Goal: Communication & Community: Answer question/provide support

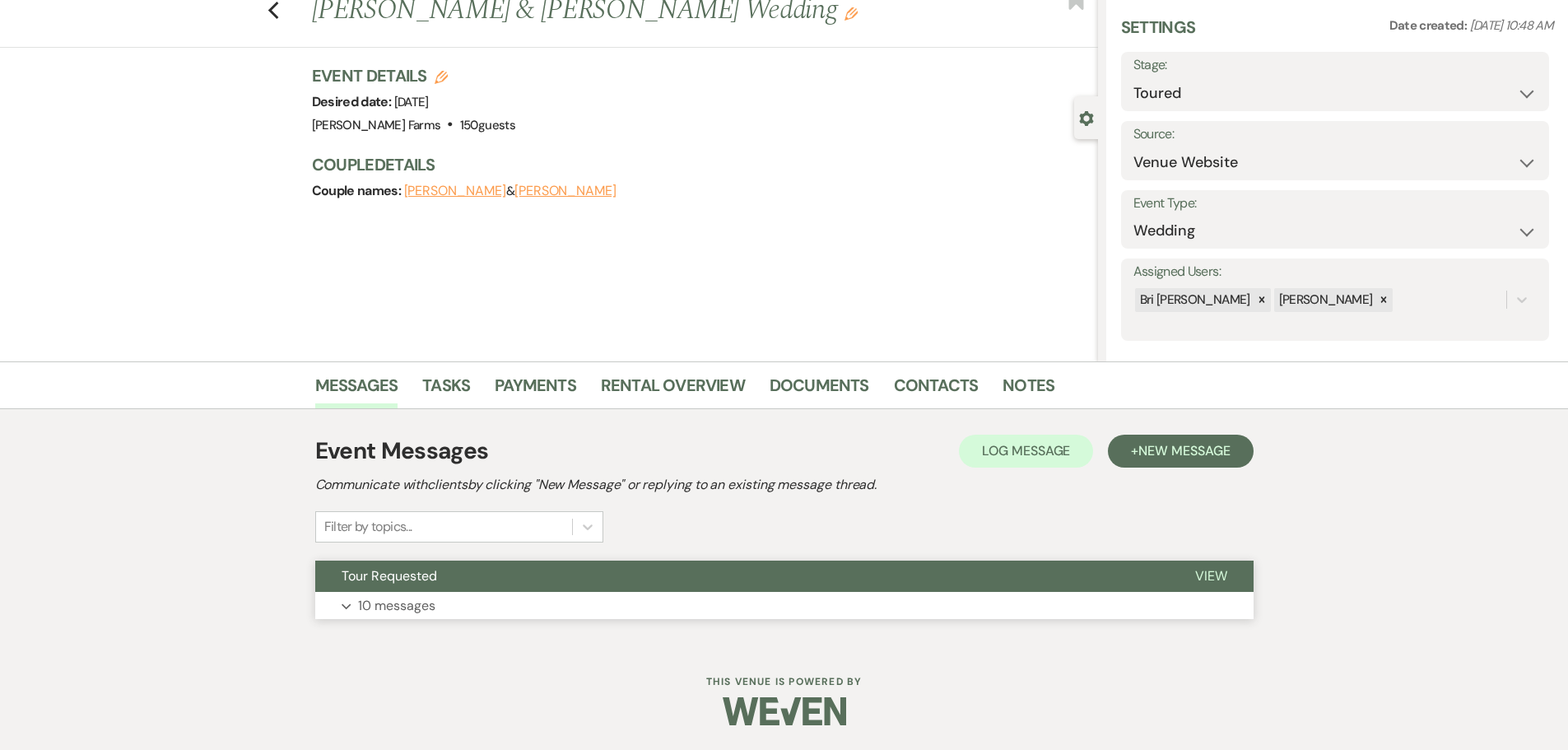
click at [569, 590] on button "Tour Requested" at bounding box center [742, 576] width 854 height 31
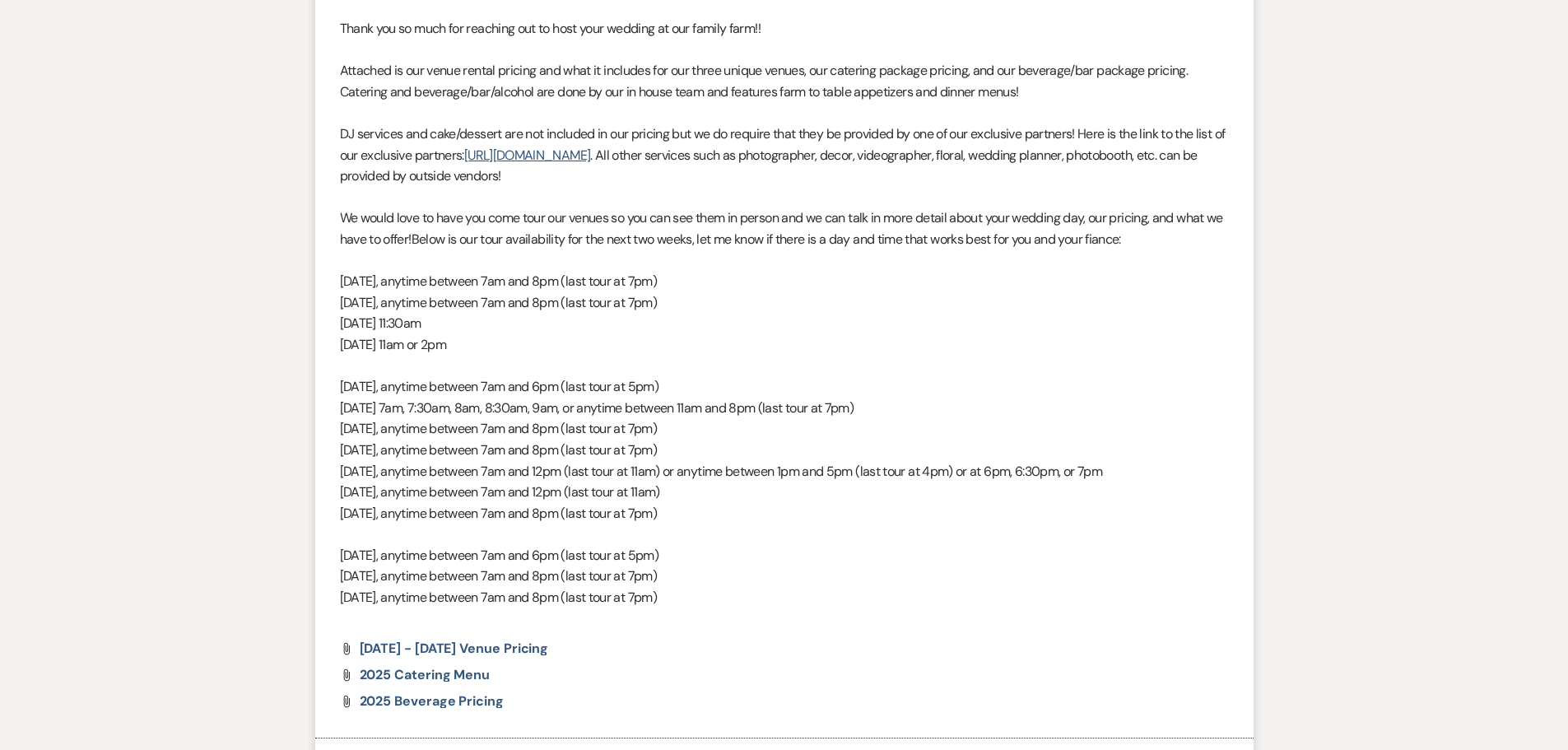
scroll to position [826, 0]
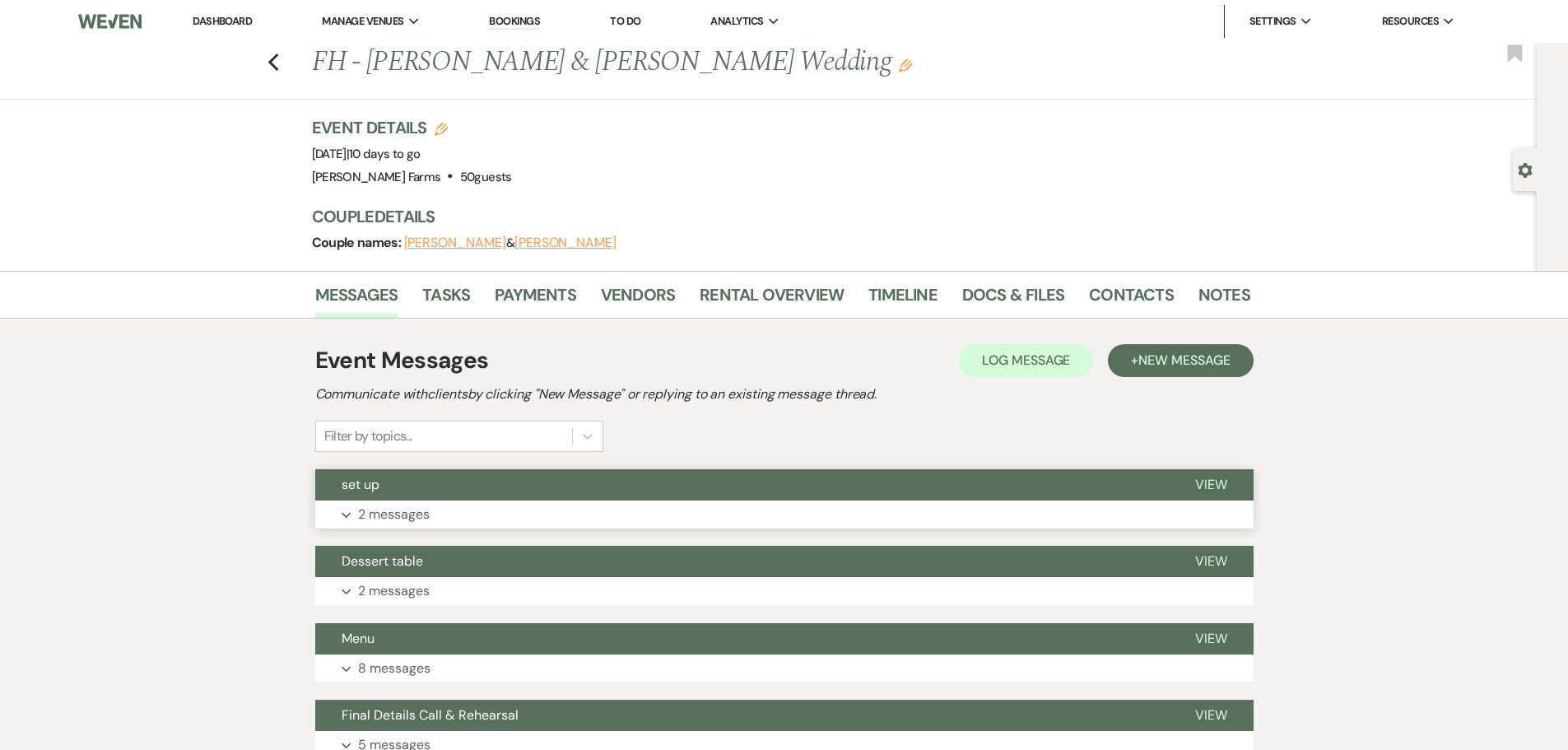
click at [526, 510] on button "Expand 2 messages" at bounding box center [784, 514] width 938 height 28
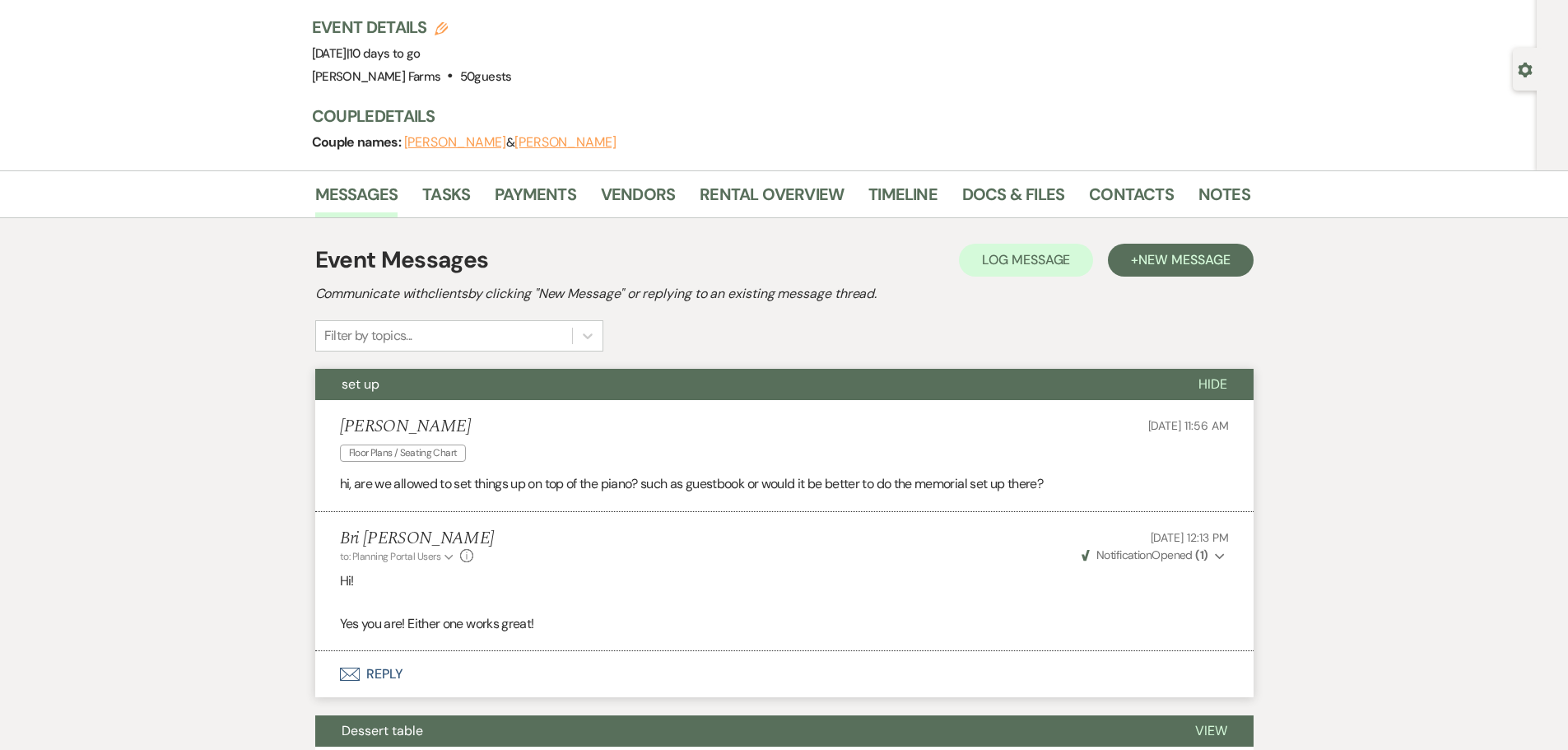
scroll to position [99, 0]
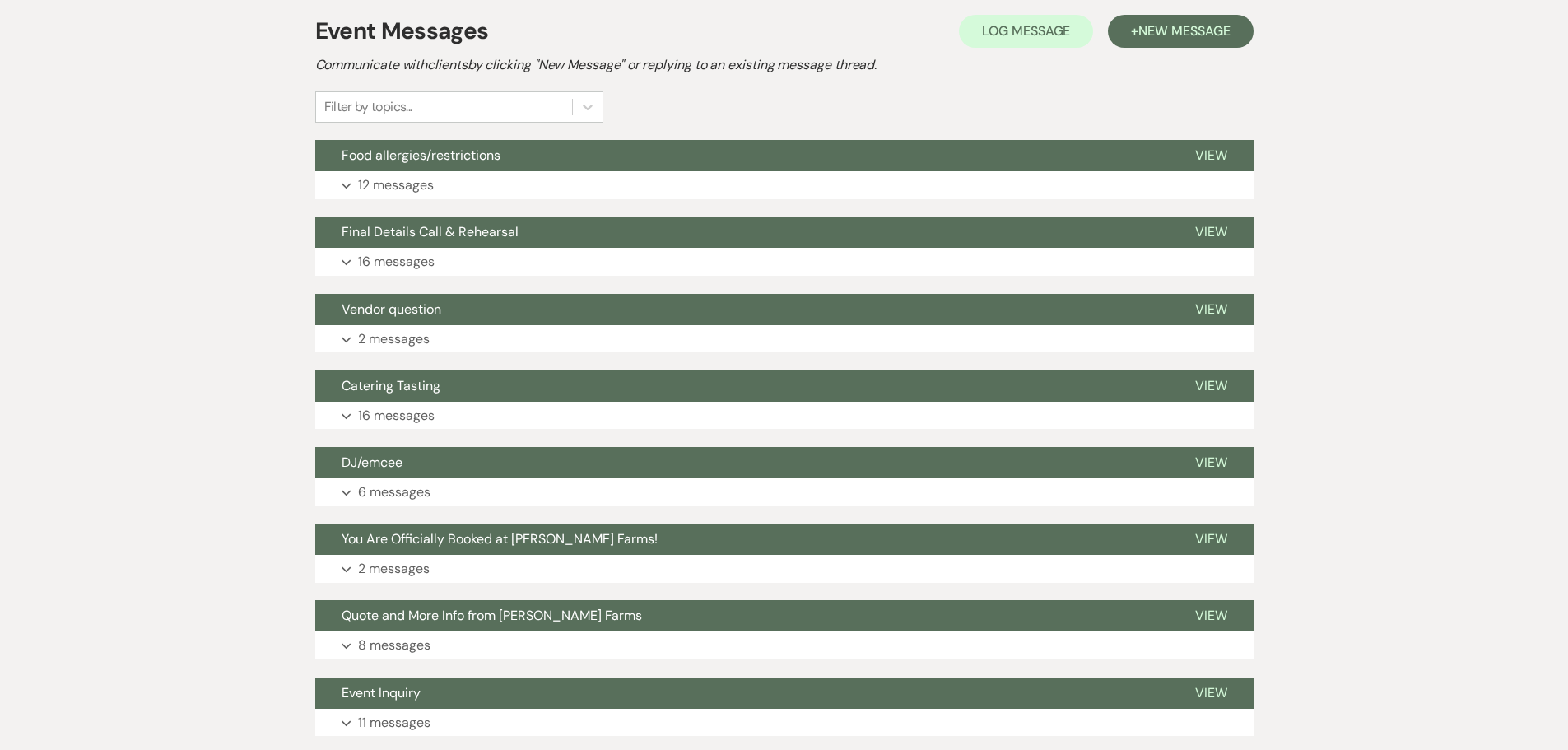
scroll to position [411, 0]
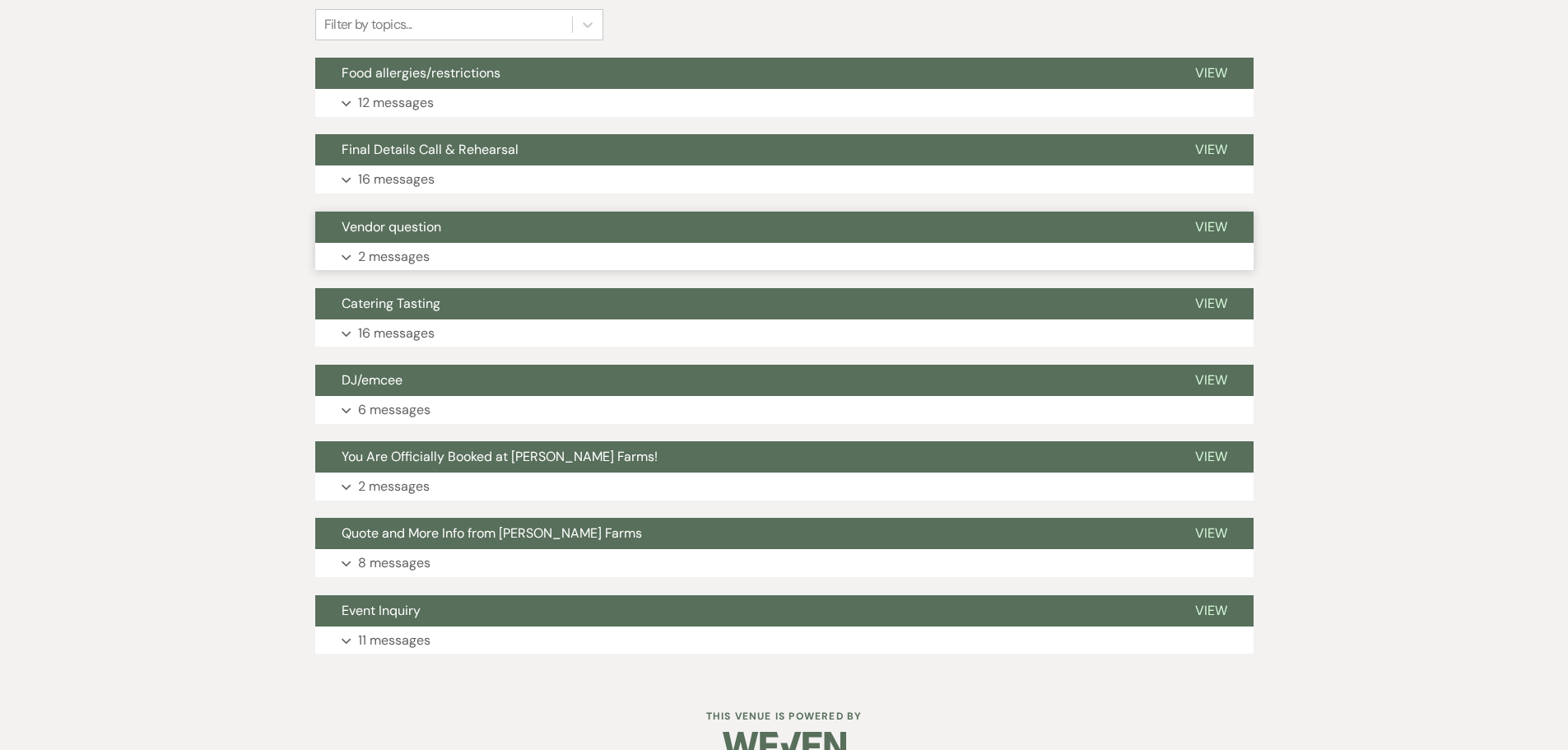
click at [483, 267] on button "Expand 2 messages" at bounding box center [784, 256] width 938 height 28
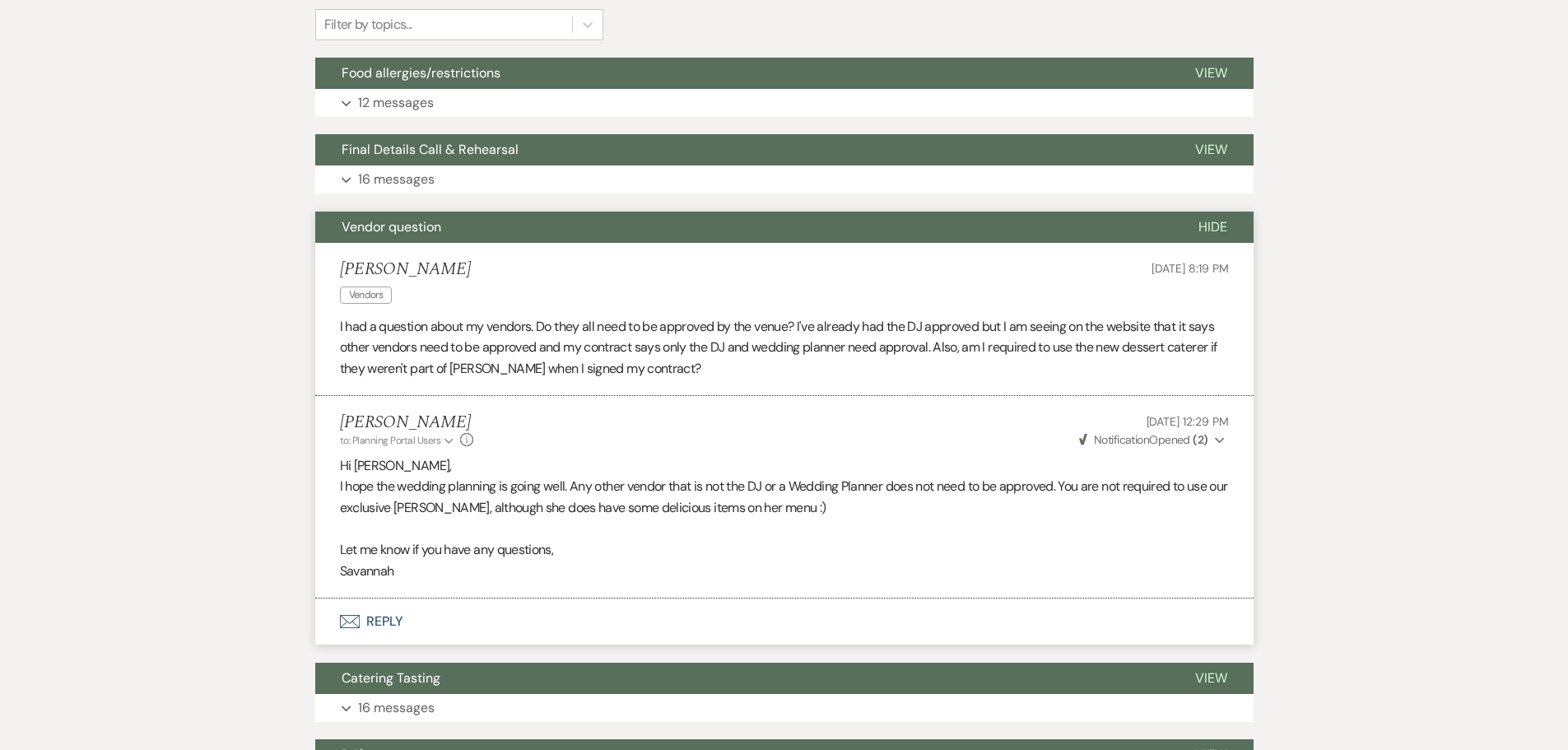
click at [1228, 227] on button "Hide" at bounding box center [1212, 227] width 82 height 31
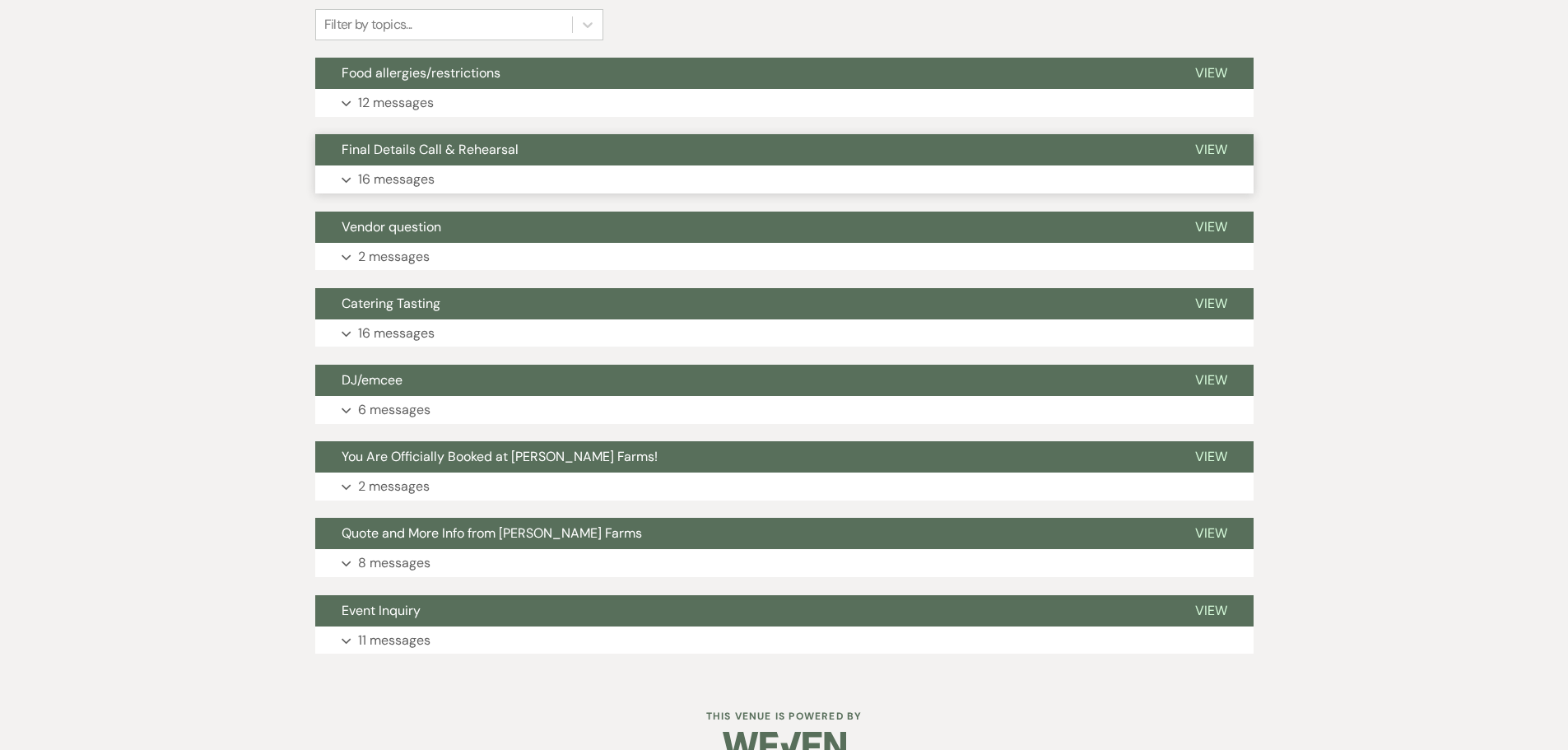
click at [757, 170] on button "Expand 16 messages" at bounding box center [784, 179] width 938 height 28
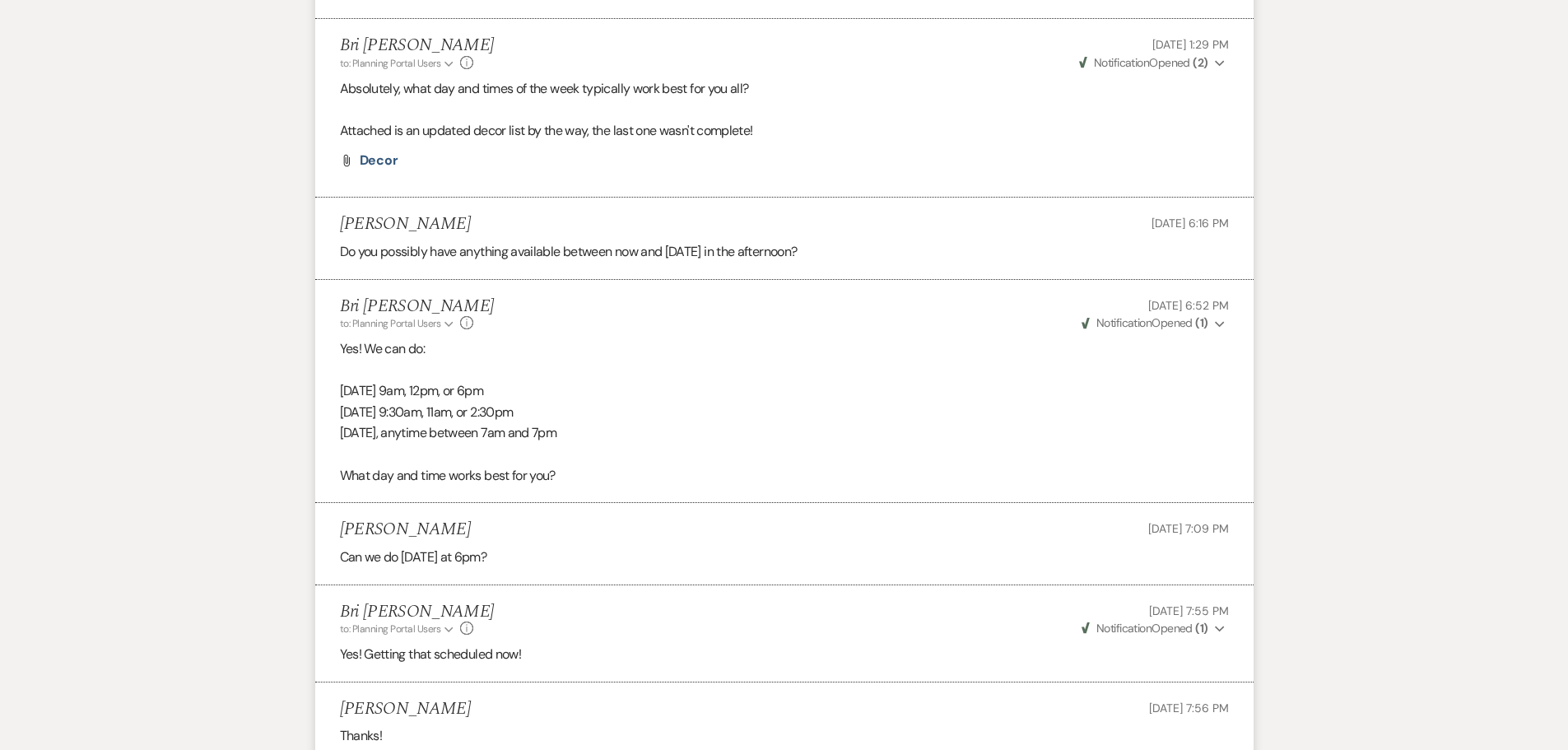
scroll to position [1736, 0]
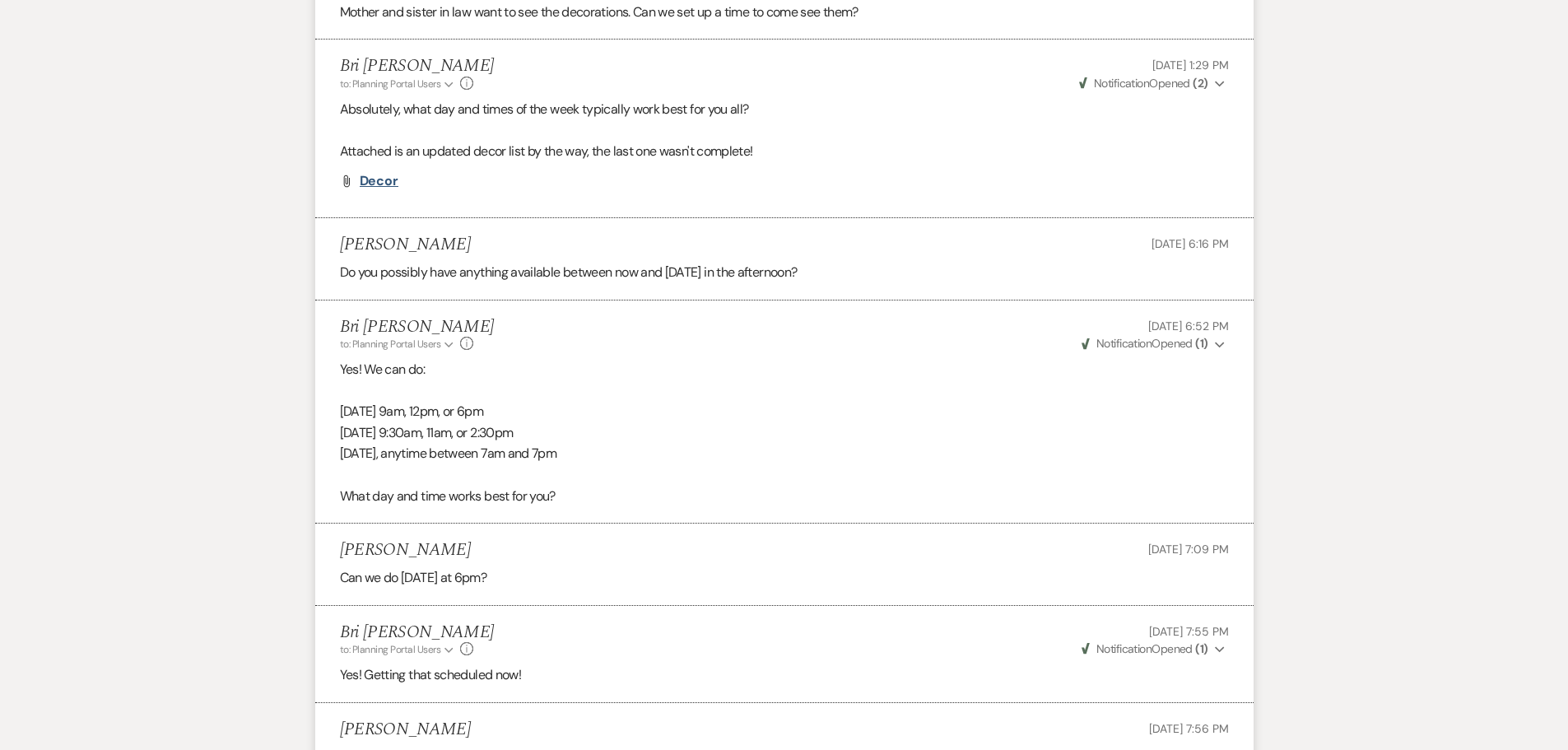
click at [397, 189] on span "Decor" at bounding box center [379, 180] width 39 height 17
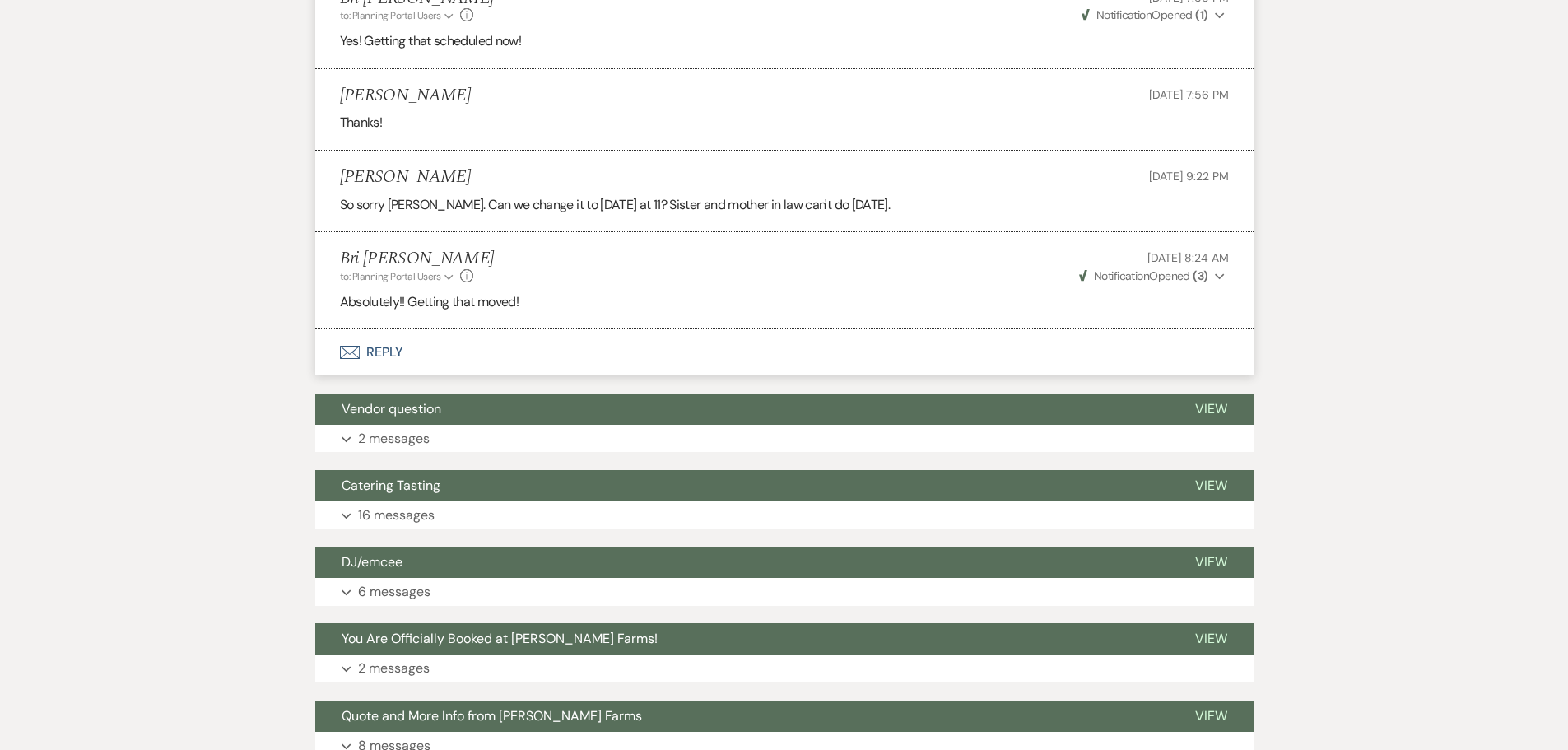
scroll to position [2394, 0]
